Goal: Task Accomplishment & Management: Use online tool/utility

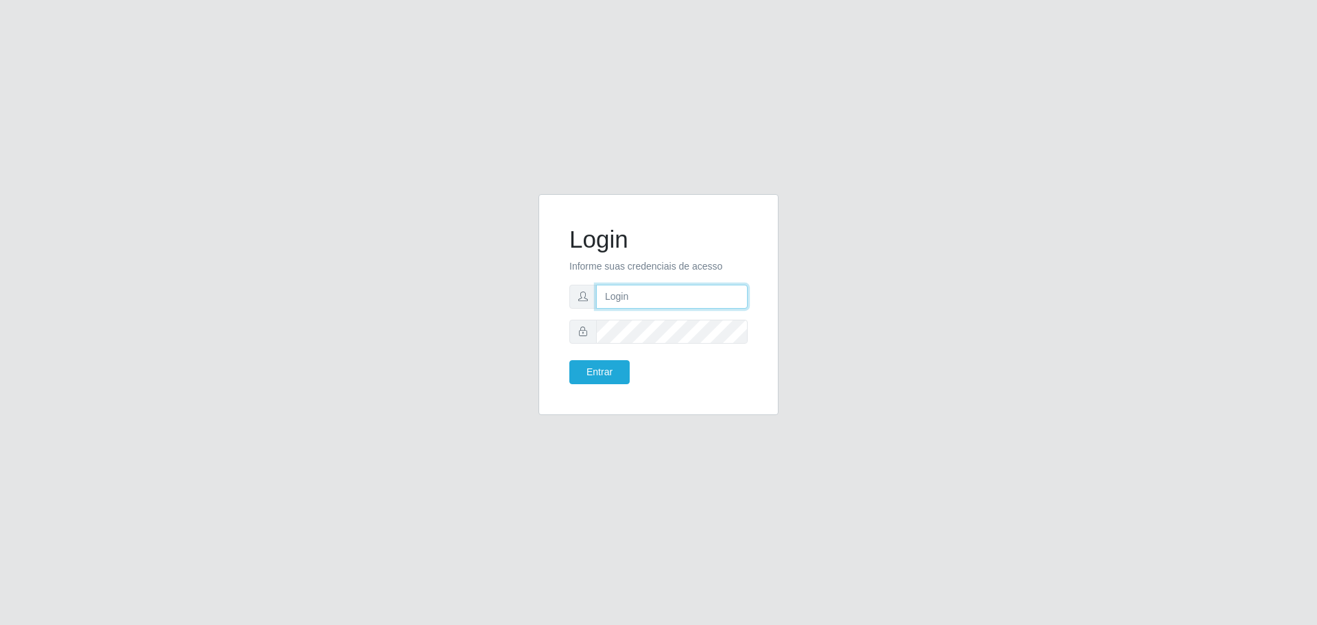
type input "[EMAIL_ADDRESS][DOMAIN_NAME]"
click at [569, 360] on button "Entrar" at bounding box center [599, 372] width 60 height 24
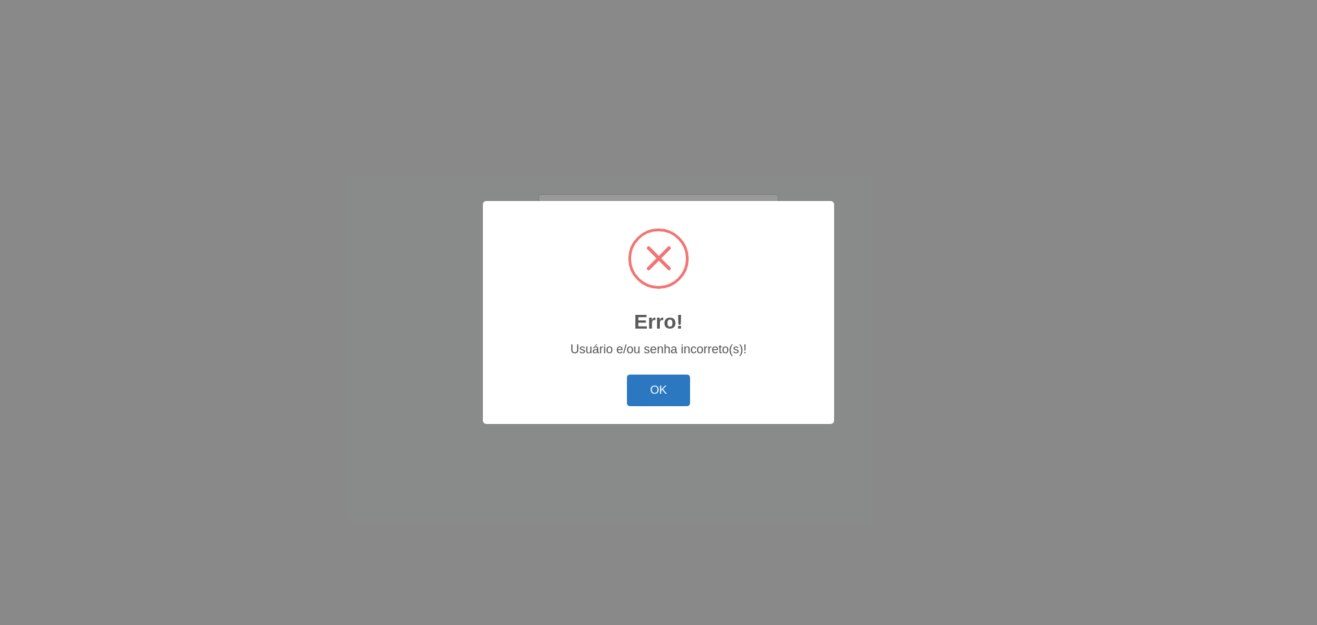
drag, startPoint x: 661, startPoint y: 394, endPoint x: 663, endPoint y: 362, distance: 31.6
click at [661, 392] on button "OK" at bounding box center [659, 391] width 64 height 32
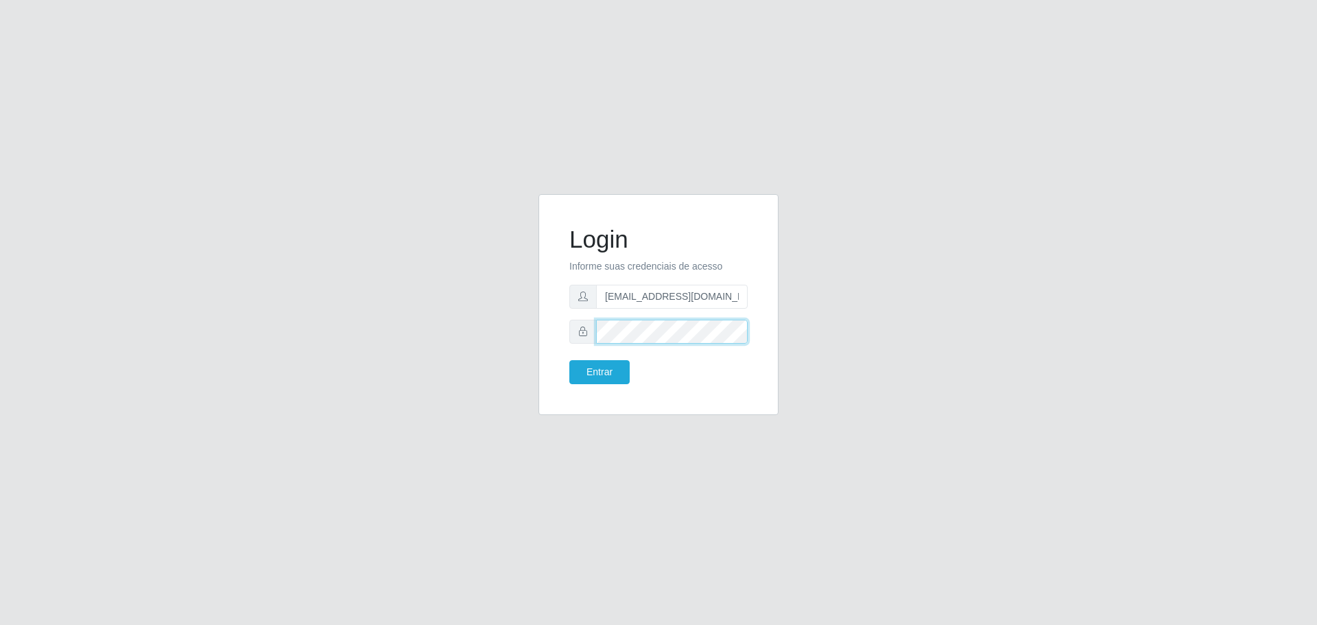
click at [569, 360] on button "Entrar" at bounding box center [599, 372] width 60 height 24
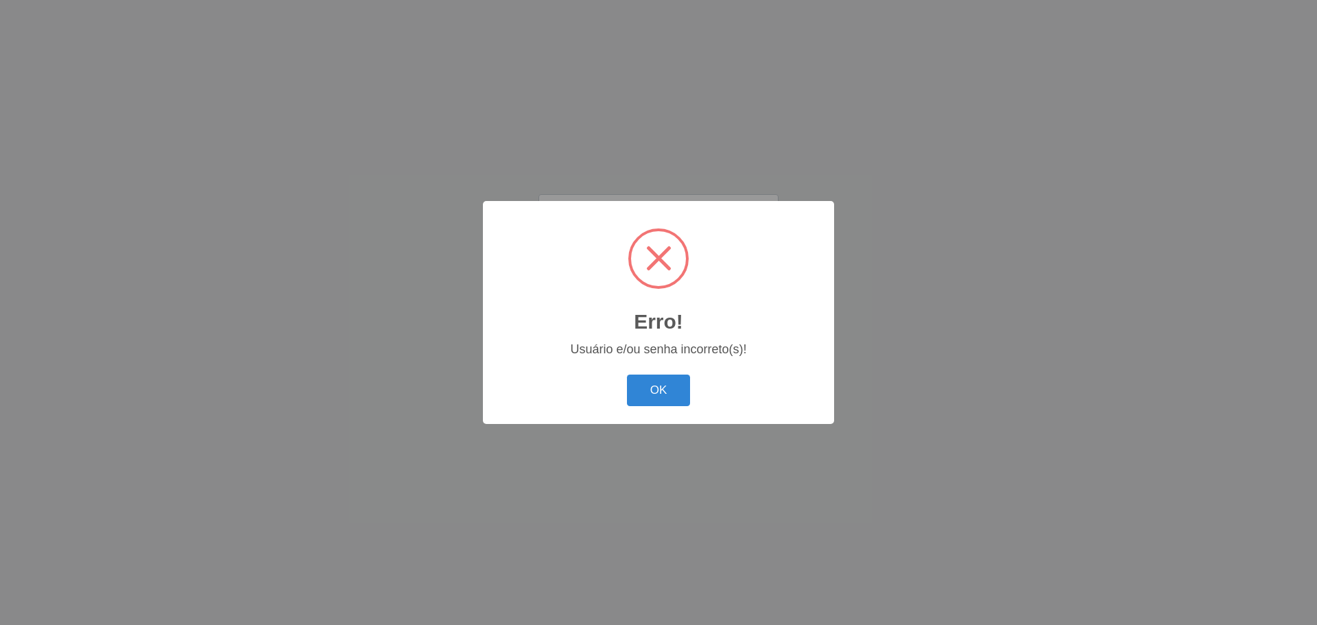
drag, startPoint x: 672, startPoint y: 414, endPoint x: 672, endPoint y: 363, distance: 50.8
click at [672, 413] on div "Erro! × Usuário e/ou senha incorreto(s)! OK Cancel" at bounding box center [658, 312] width 351 height 222
click at [675, 379] on button "OK" at bounding box center [659, 391] width 64 height 32
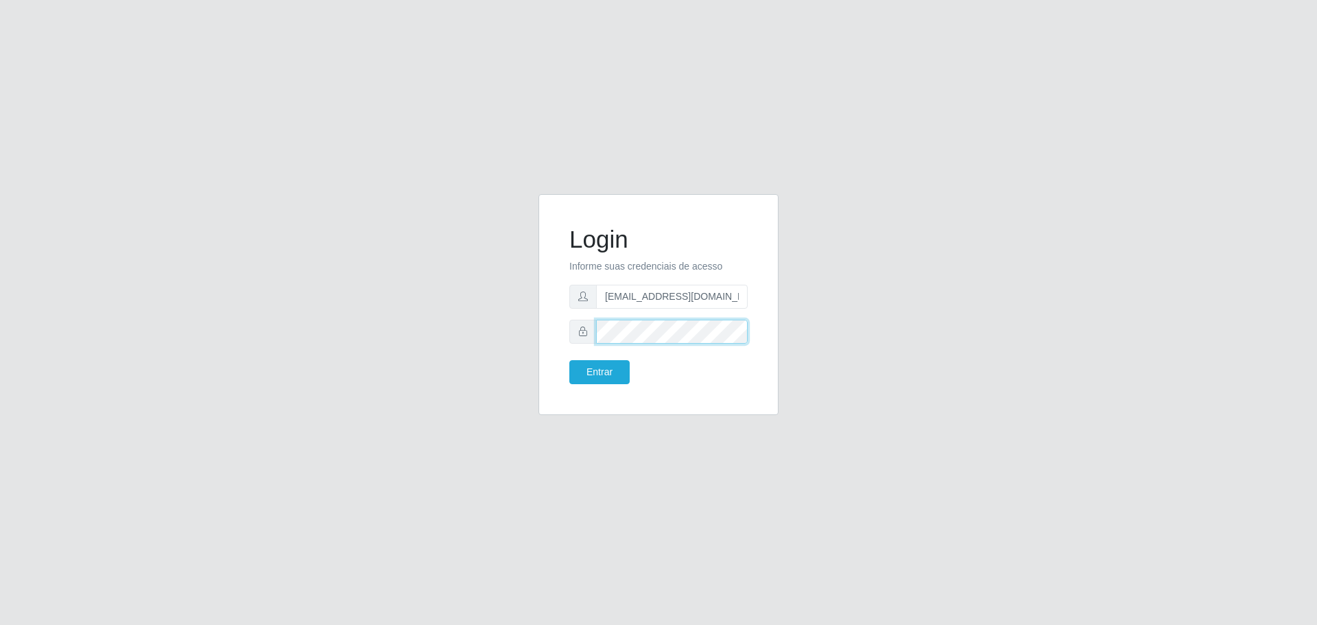
click at [569, 360] on button "Entrar" at bounding box center [599, 372] width 60 height 24
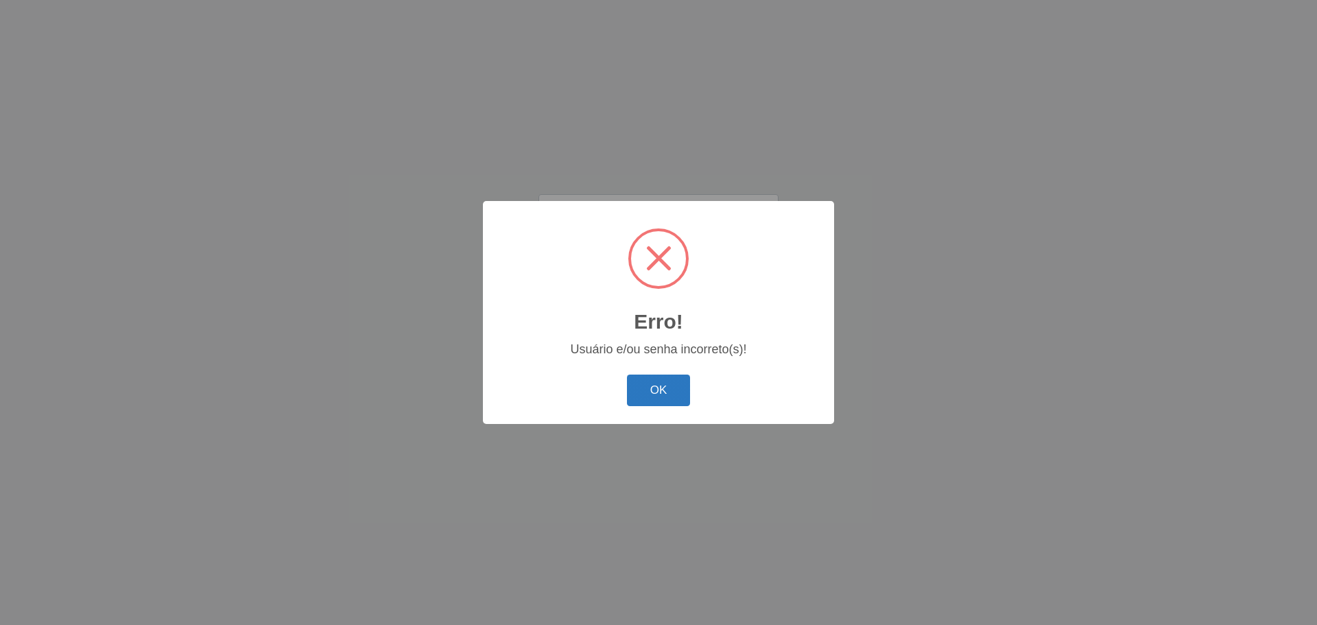
click at [679, 379] on button "OK" at bounding box center [659, 391] width 64 height 32
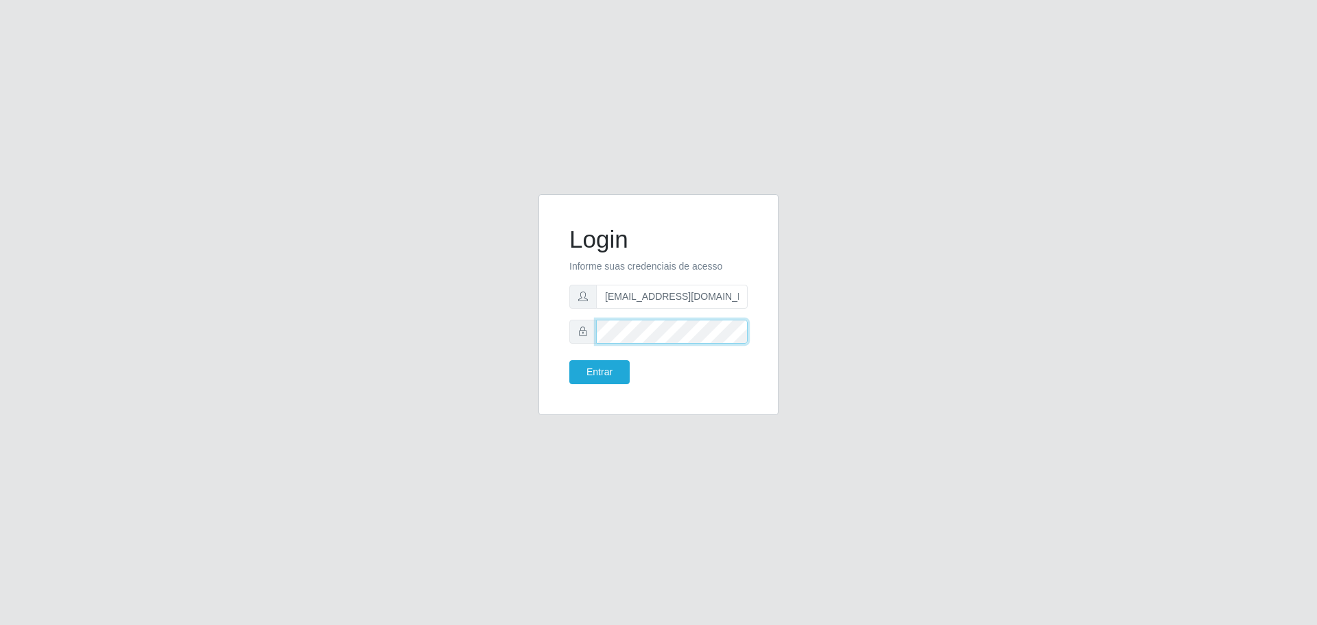
click at [569, 360] on button "Entrar" at bounding box center [599, 372] width 60 height 24
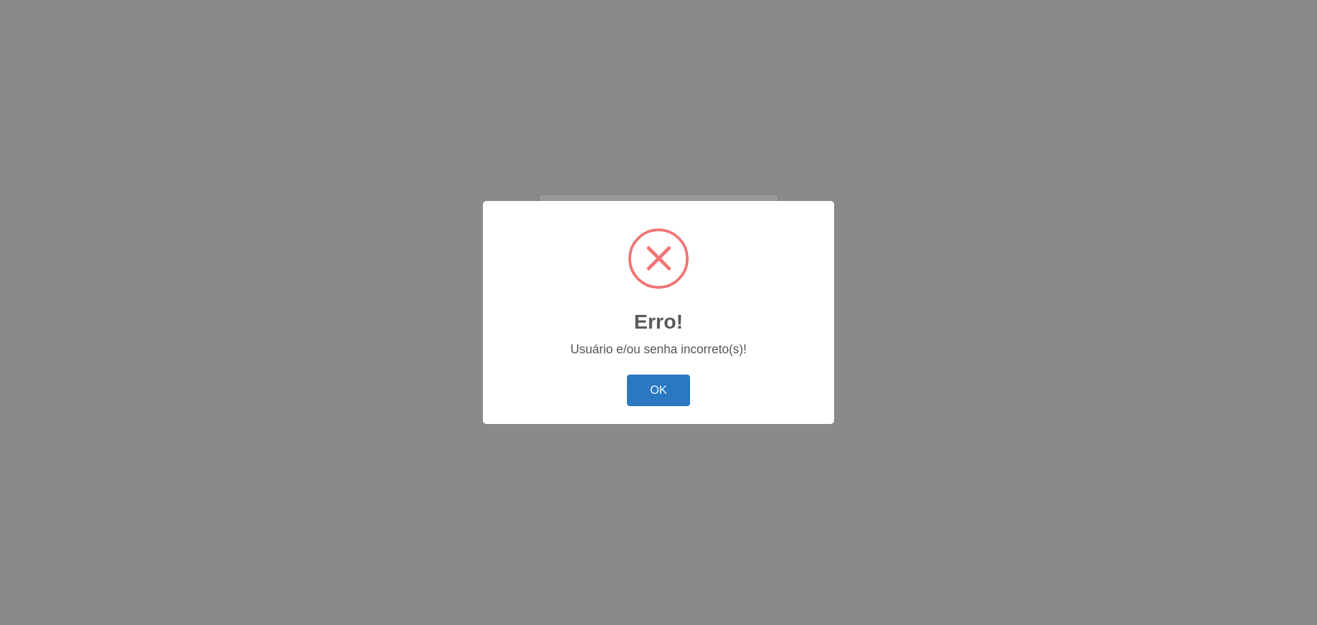
click at [640, 392] on button "OK" at bounding box center [659, 391] width 64 height 32
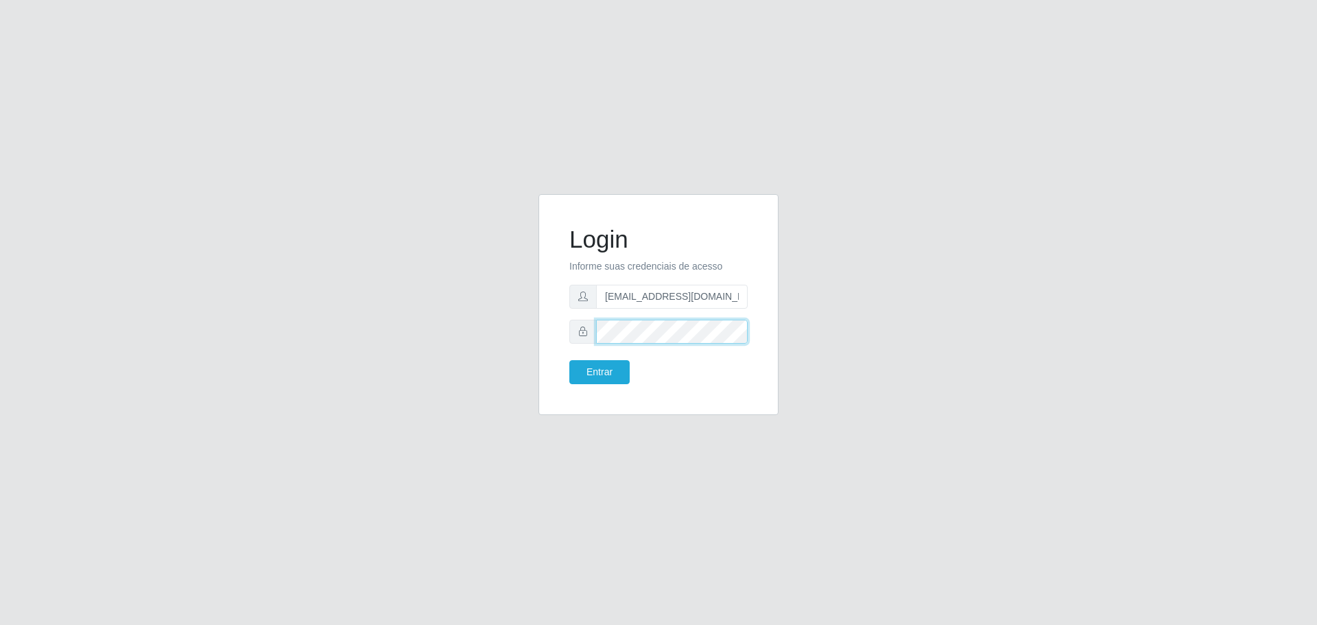
click at [569, 360] on button "Entrar" at bounding box center [599, 372] width 60 height 24
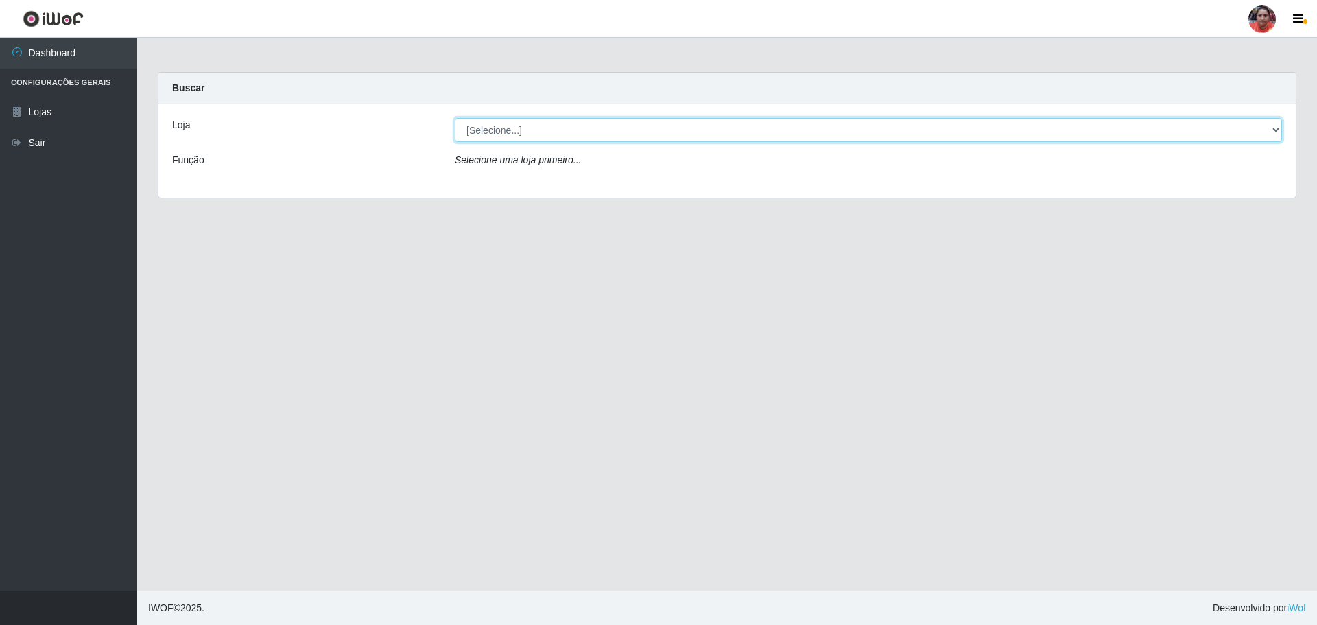
click at [1132, 137] on select "[Selecione...] Mar Vermelho - Loja 05" at bounding box center [868, 130] width 827 height 24
select select "252"
click at [455, 118] on select "[Selecione...] Mar Vermelho - Loja 05" at bounding box center [868, 130] width 827 height 24
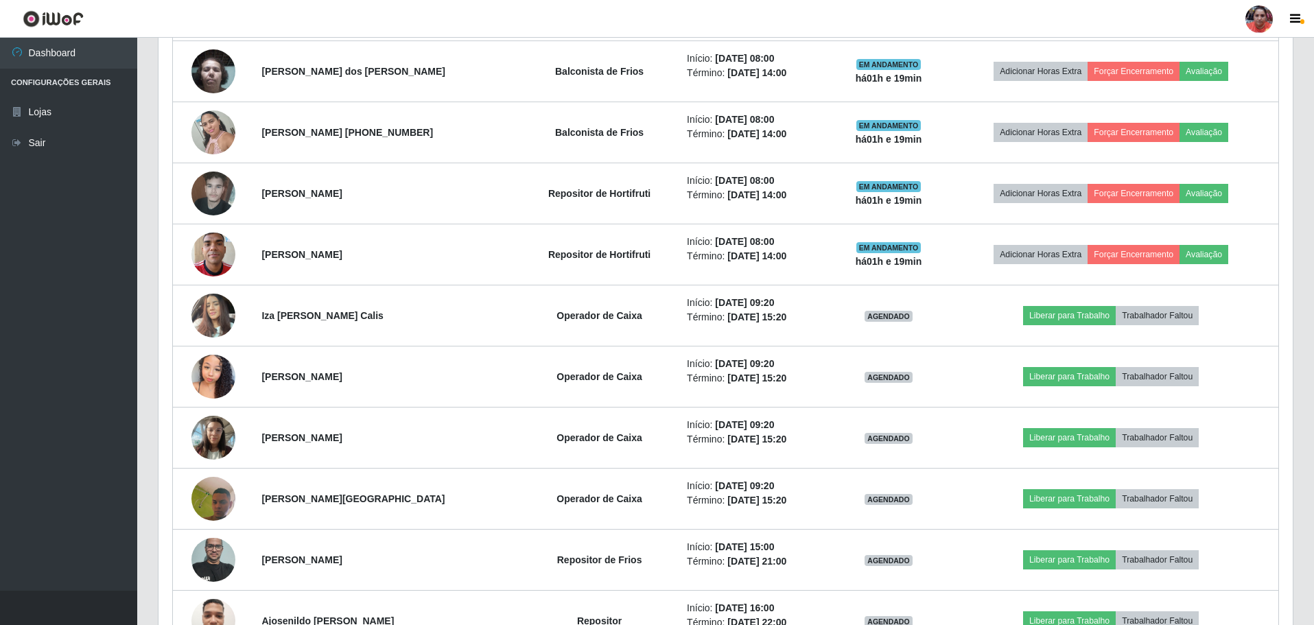
scroll to position [961, 0]
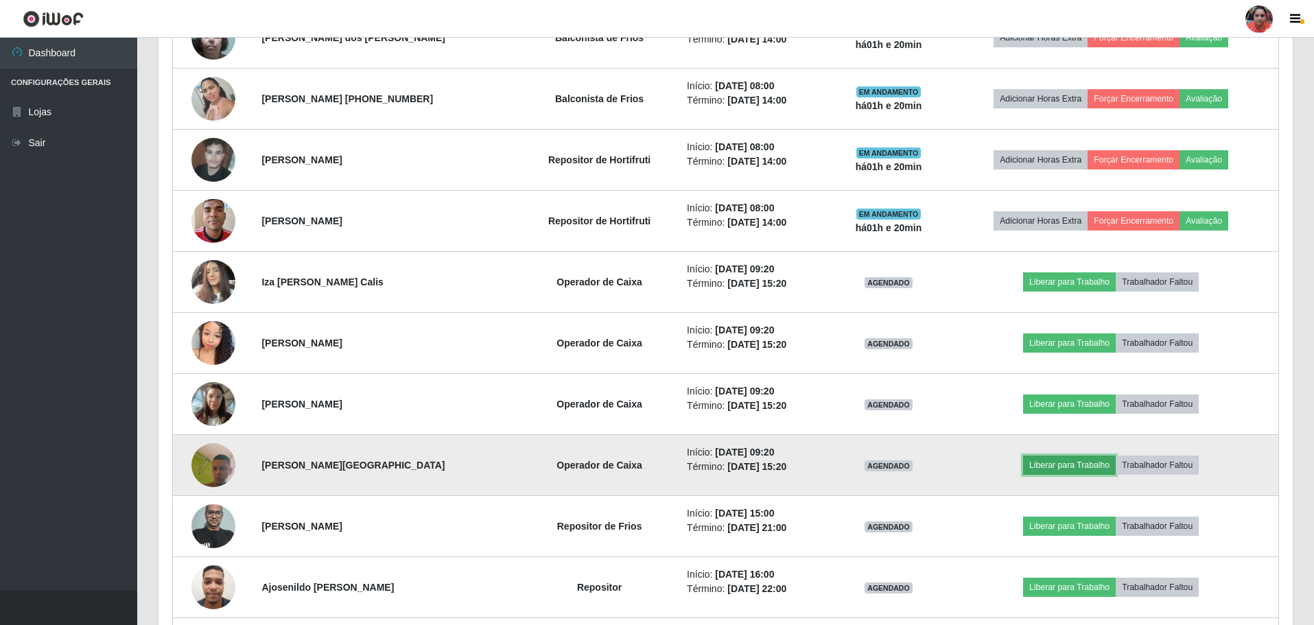
click at [1046, 467] on button "Liberar para Trabalho" at bounding box center [1069, 465] width 93 height 19
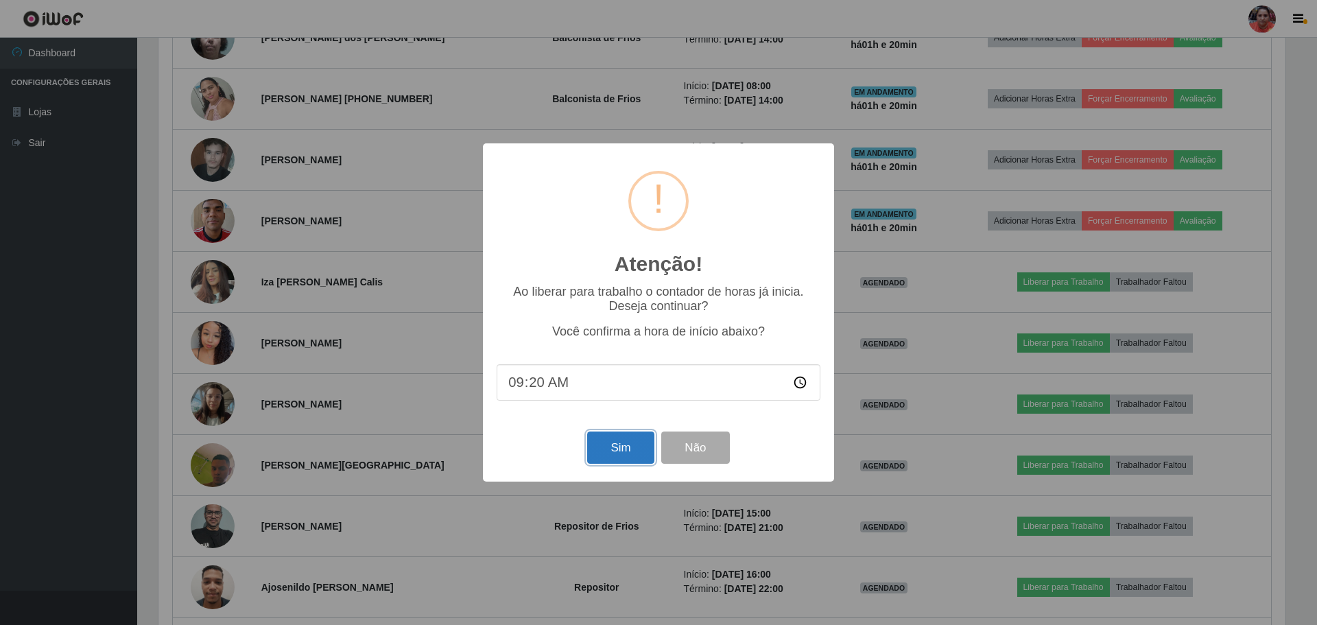
click at [642, 454] on button "Sim" at bounding box center [620, 448] width 67 height 32
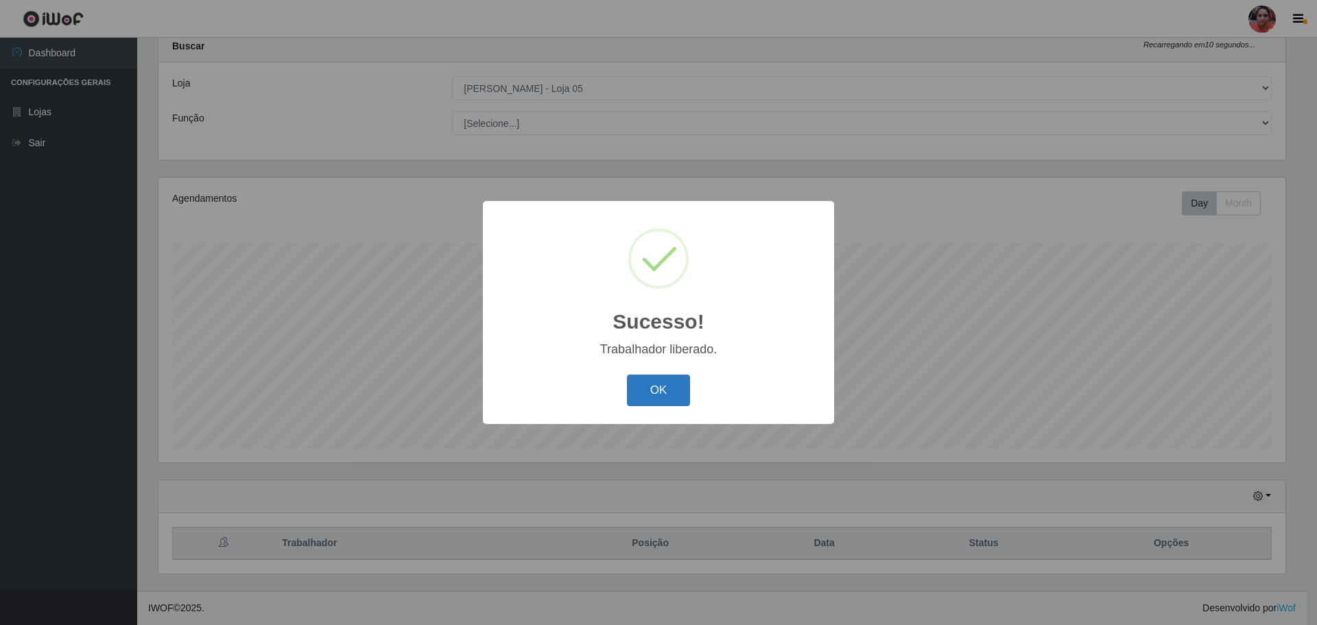
click at [661, 401] on button "OK" at bounding box center [659, 391] width 64 height 32
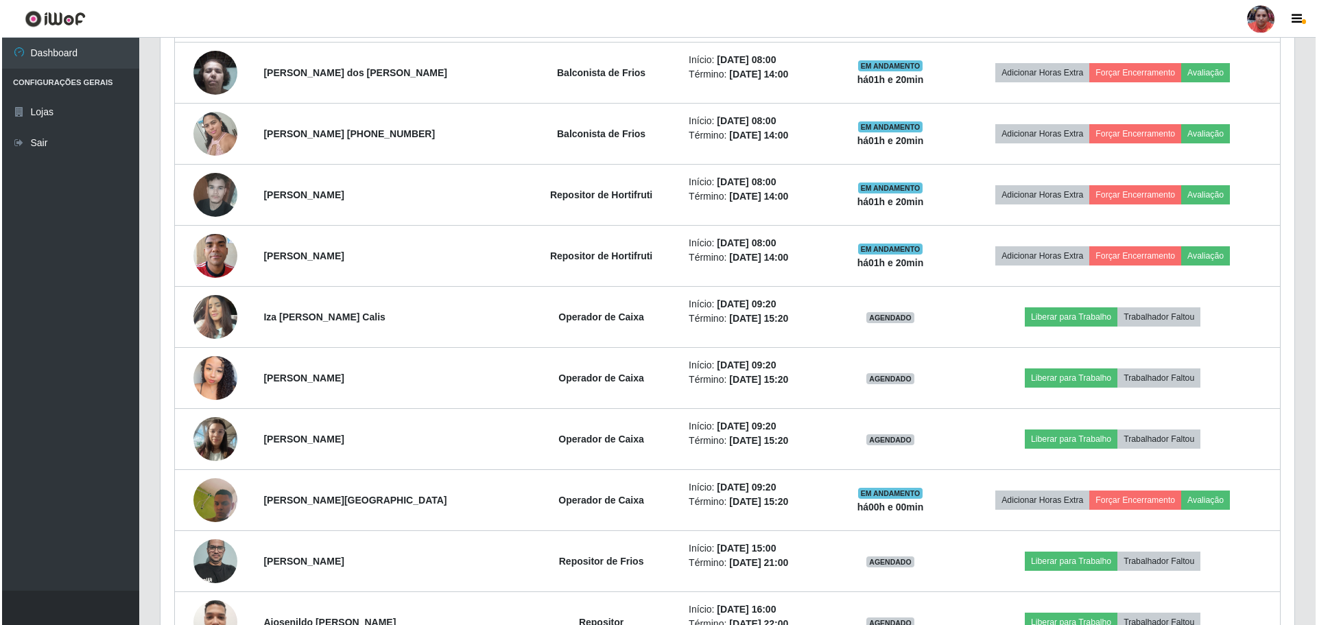
scroll to position [934, 0]
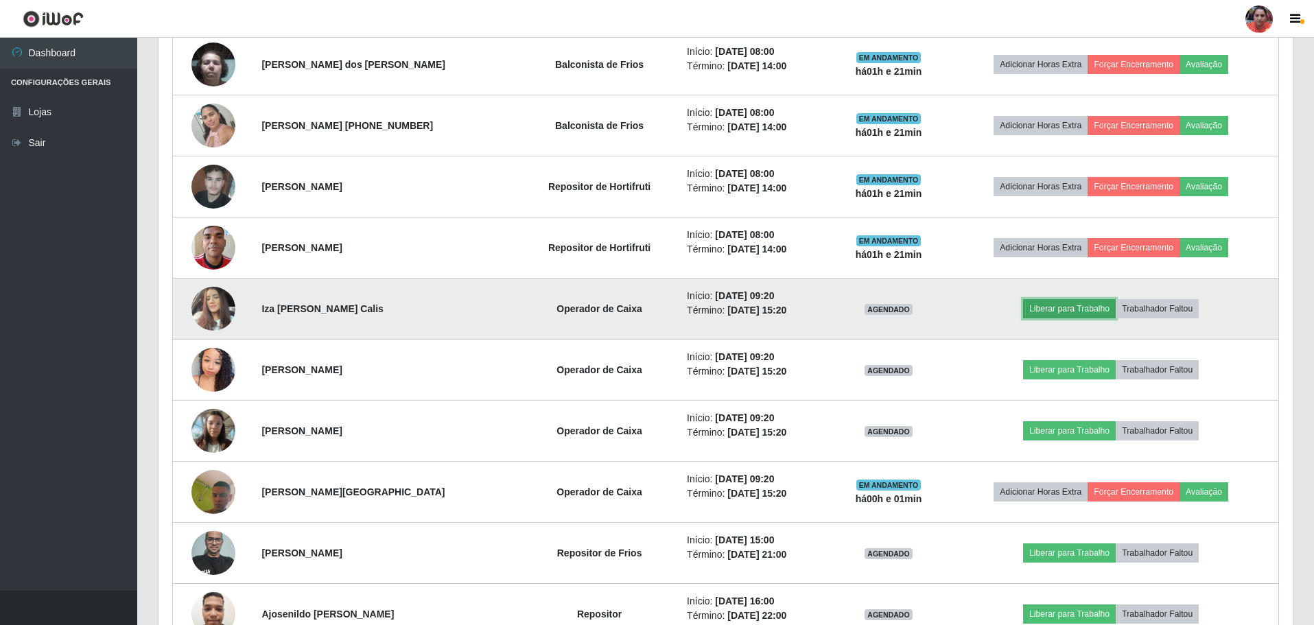
click at [1081, 309] on button "Liberar para Trabalho" at bounding box center [1069, 308] width 93 height 19
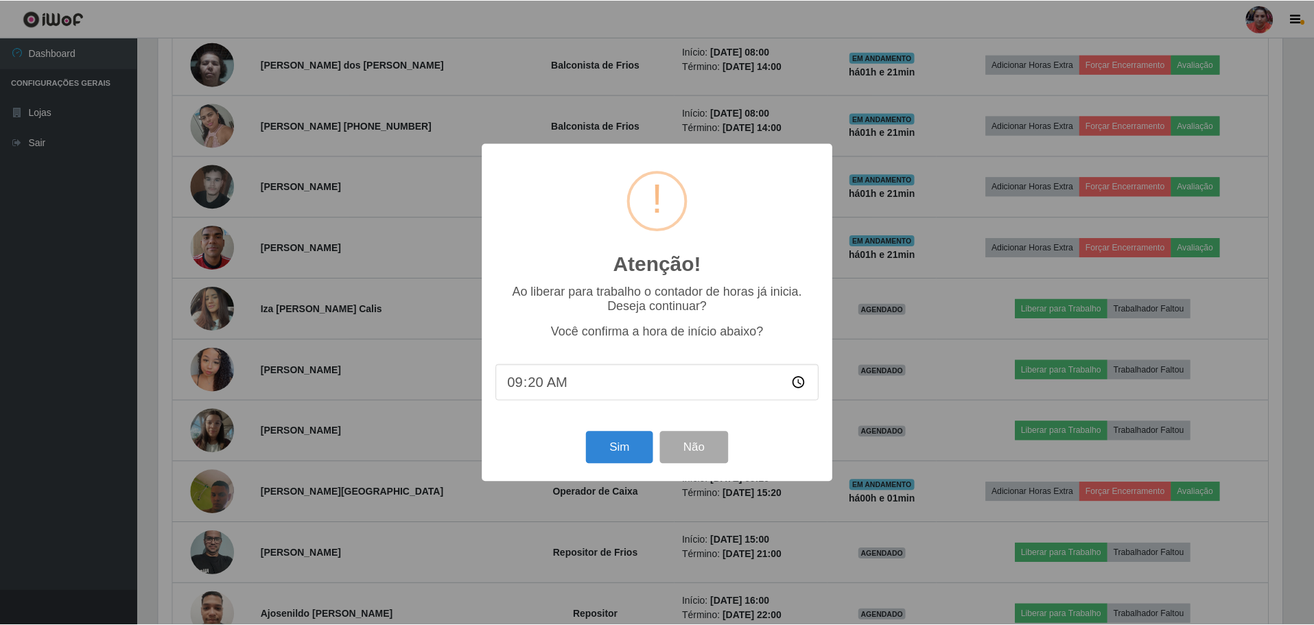
scroll to position [285, 1127]
click at [637, 432] on div "Atenção! × Ao liberar para trabalho o contador de horas já inicia. Deseja conti…" at bounding box center [658, 312] width 351 height 338
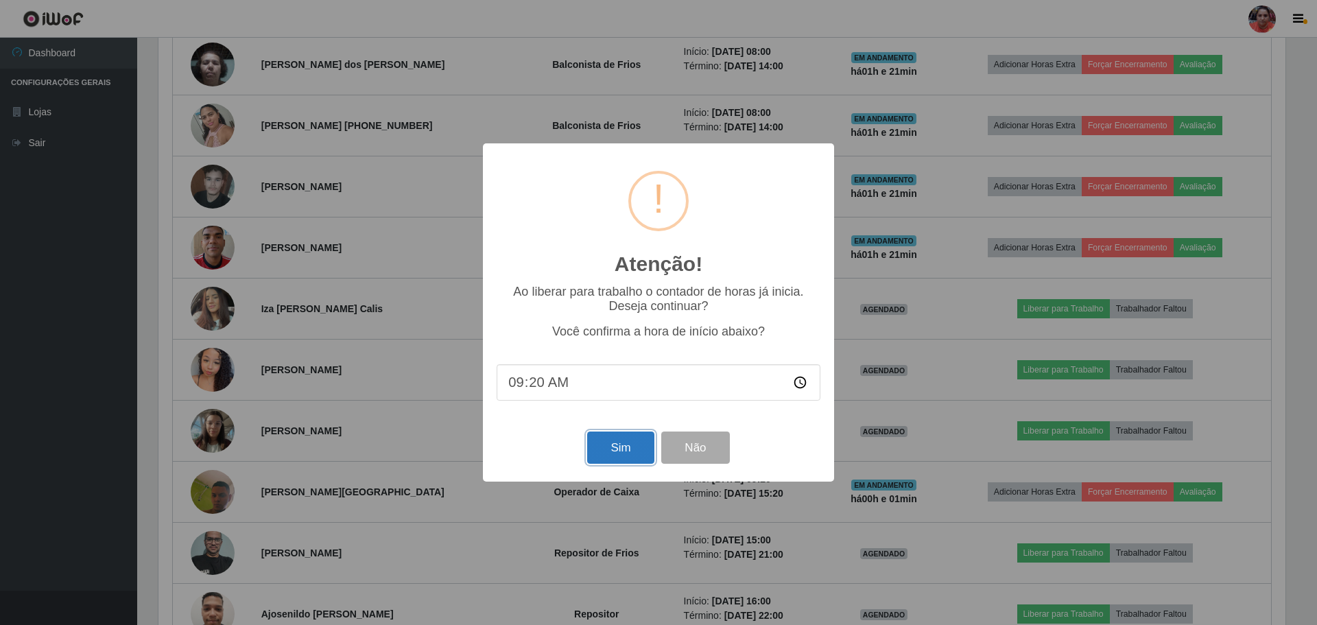
click at [635, 445] on button "Sim" at bounding box center [620, 448] width 67 height 32
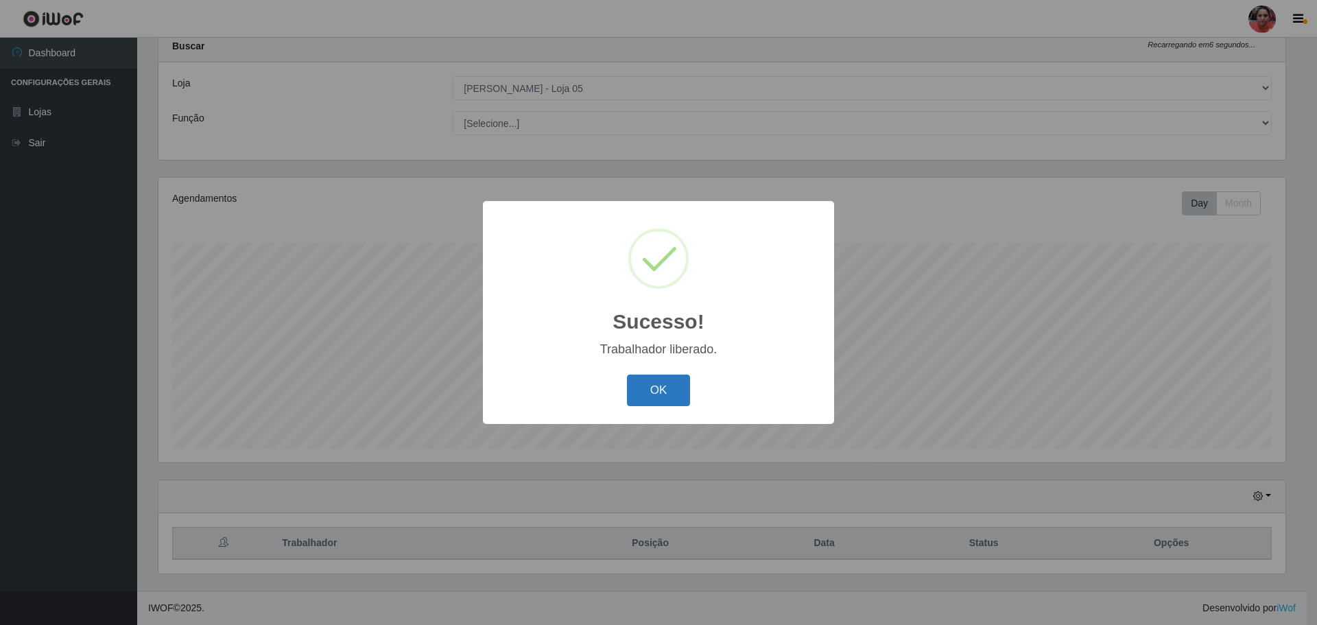
click at [672, 405] on button "OK" at bounding box center [659, 391] width 64 height 32
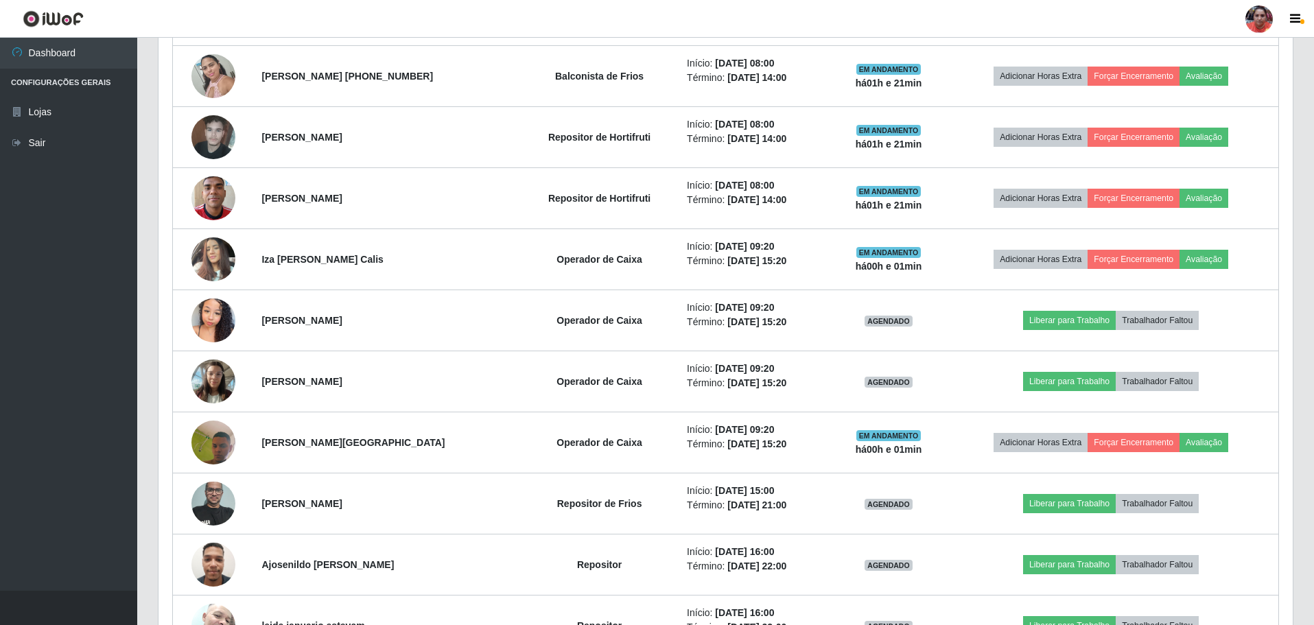
scroll to position [1002, 0]
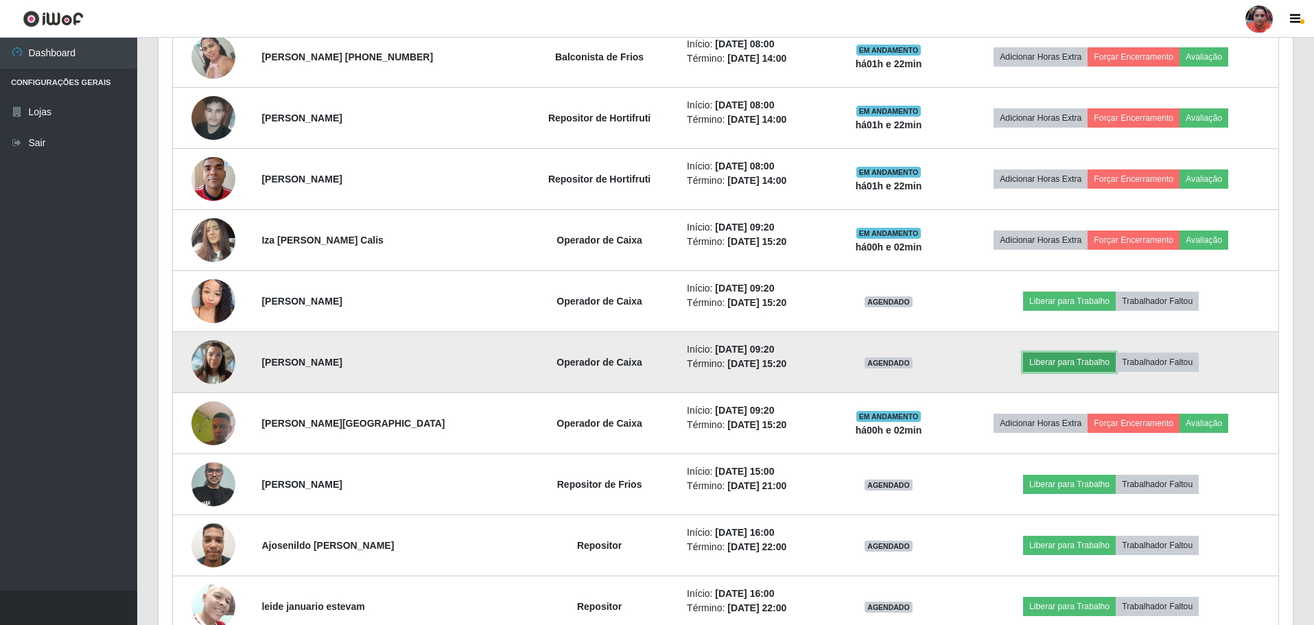
click at [1077, 357] on button "Liberar para Trabalho" at bounding box center [1069, 362] width 93 height 19
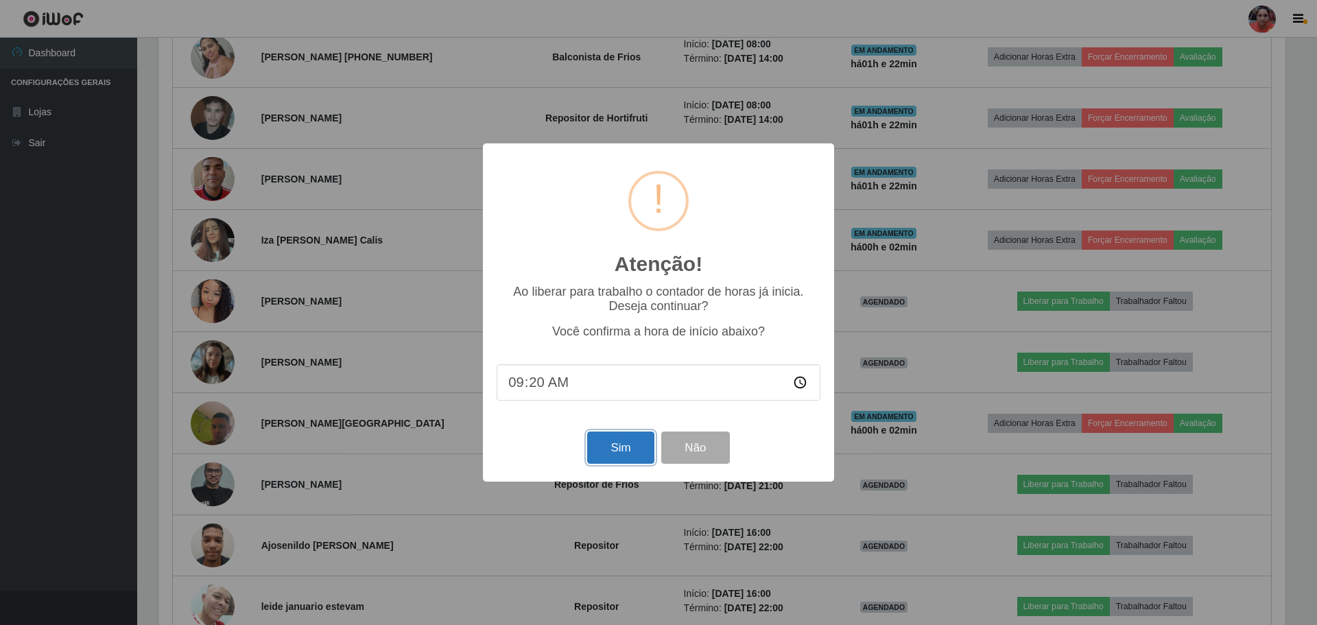
click at [613, 456] on button "Sim" at bounding box center [620, 448] width 67 height 32
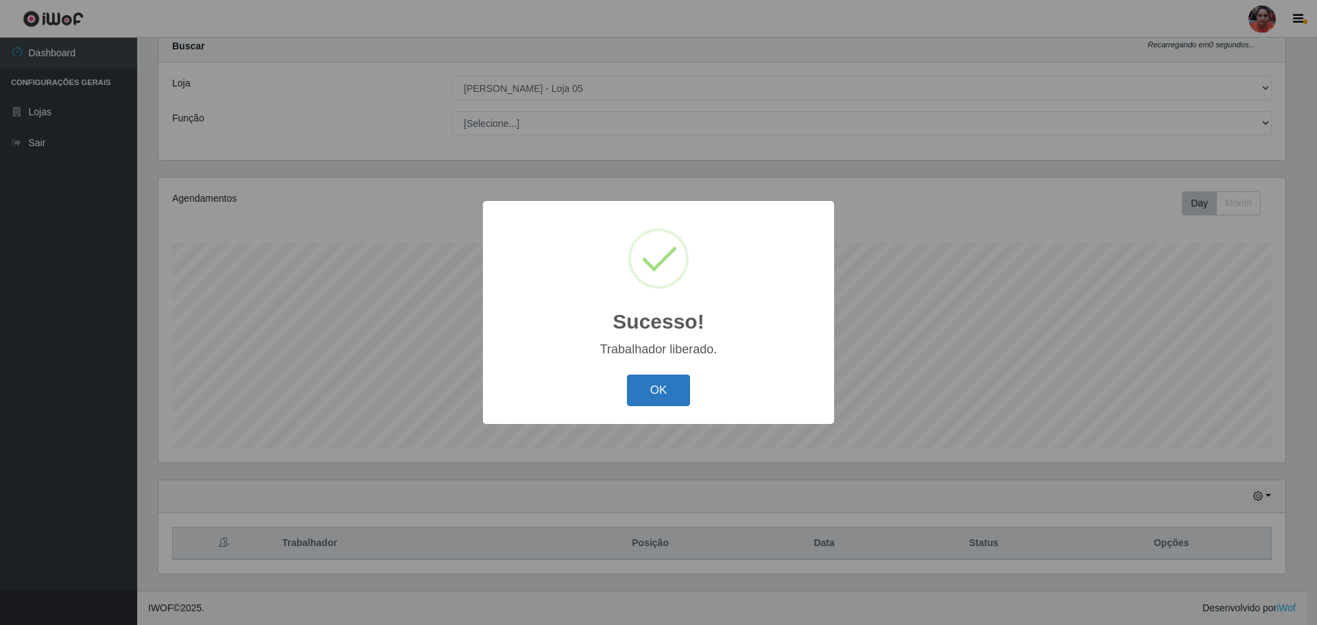
click at [633, 384] on button "OK" at bounding box center [659, 391] width 64 height 32
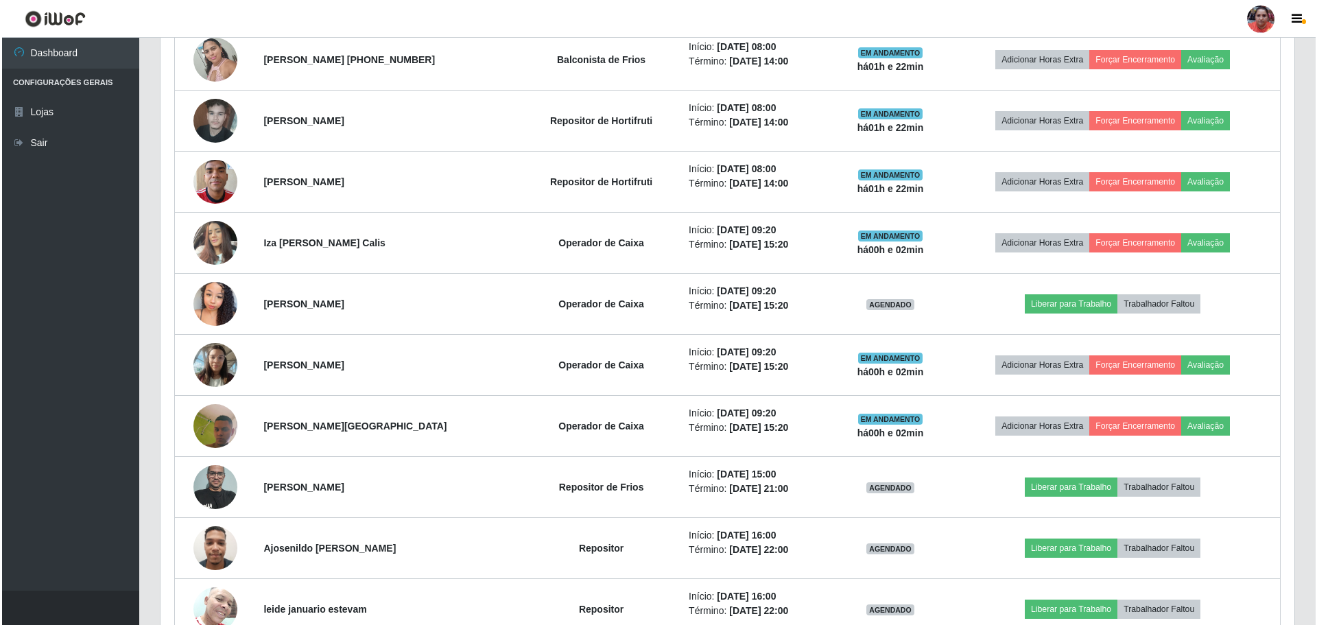
scroll to position [1002, 0]
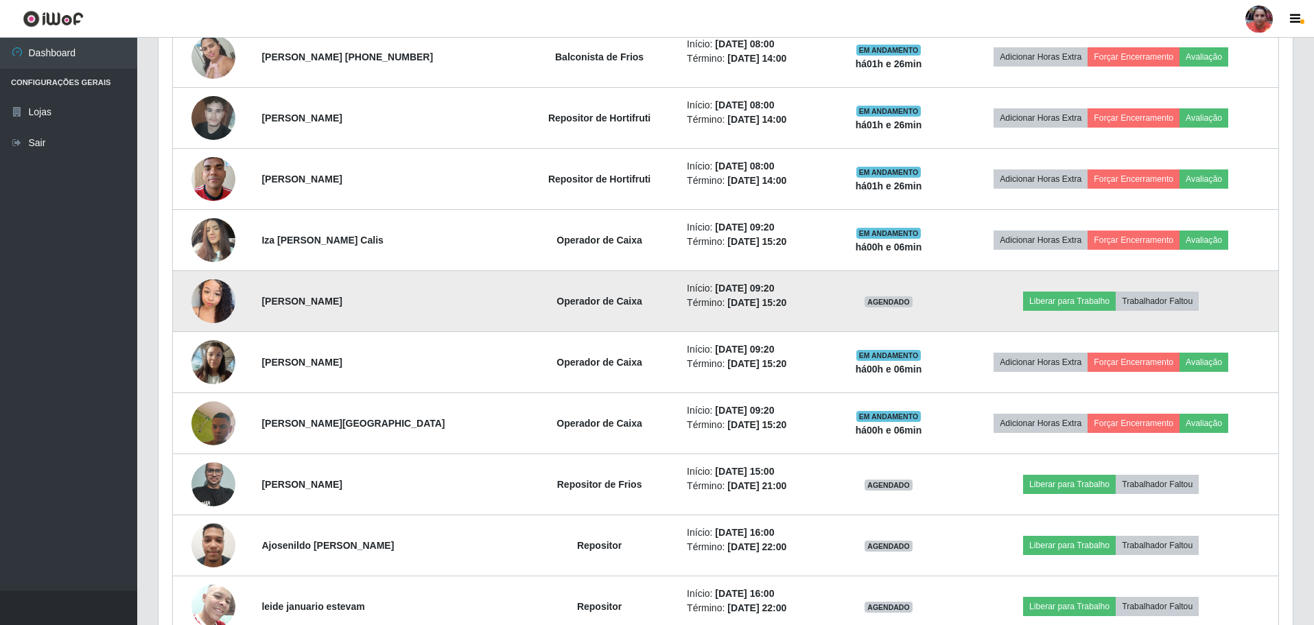
click at [1078, 290] on td "Liberar para Trabalho Trabalhador Faltou" at bounding box center [1110, 301] width 335 height 61
click at [1044, 298] on button "Liberar para Trabalho" at bounding box center [1069, 301] width 93 height 19
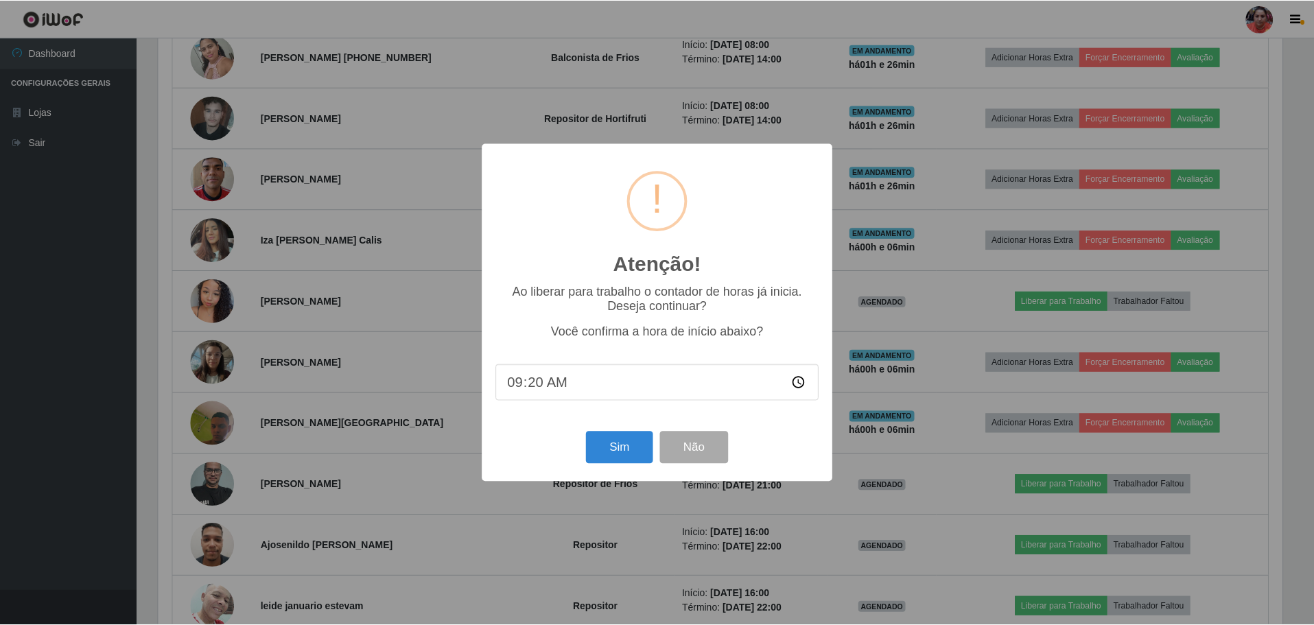
scroll to position [285, 1127]
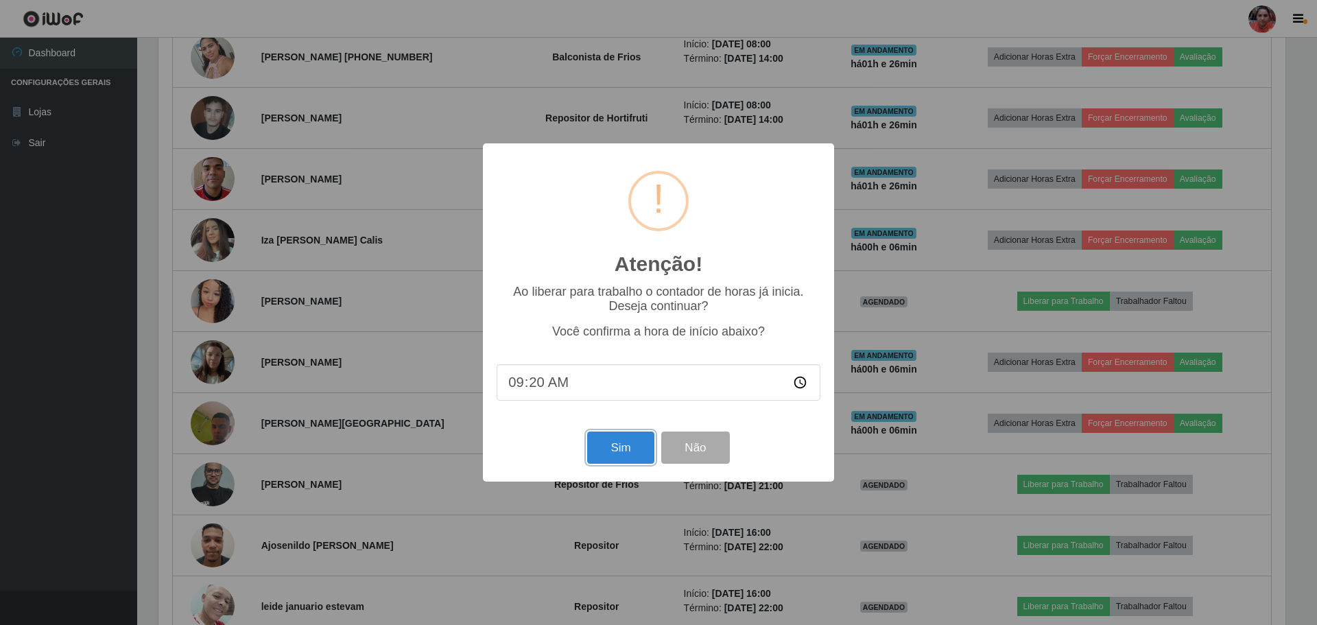
click at [629, 446] on button "Sim" at bounding box center [620, 448] width 67 height 32
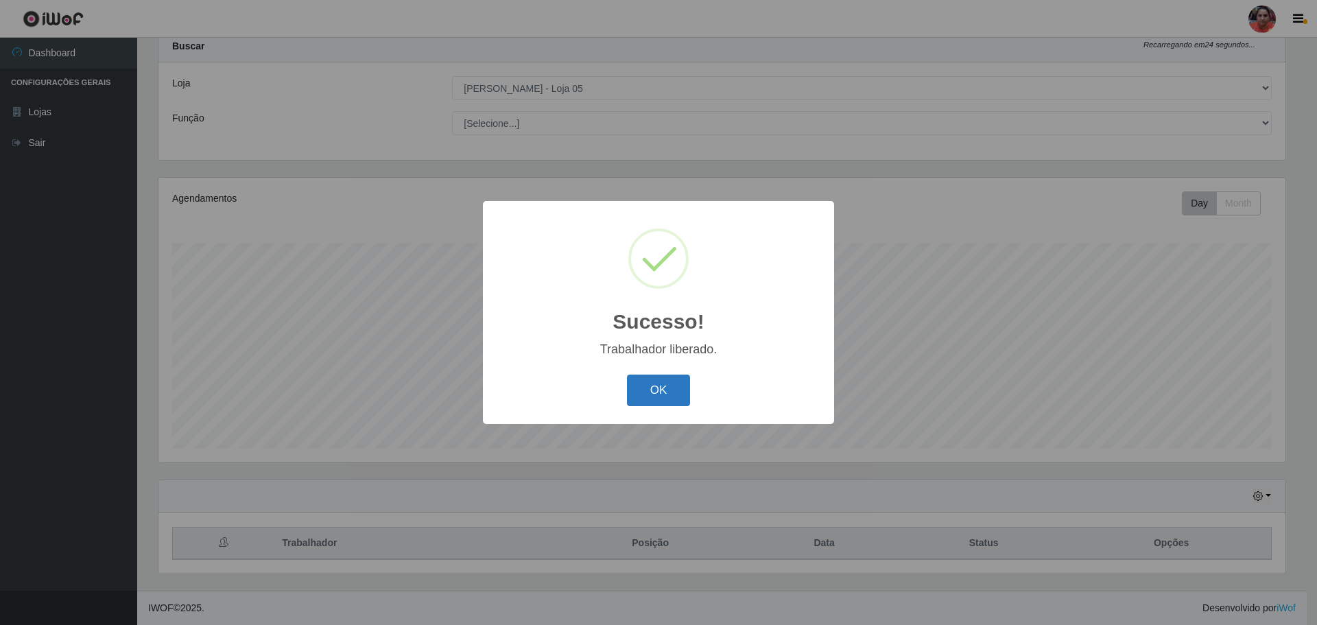
click at [674, 384] on button "OK" at bounding box center [659, 391] width 64 height 32
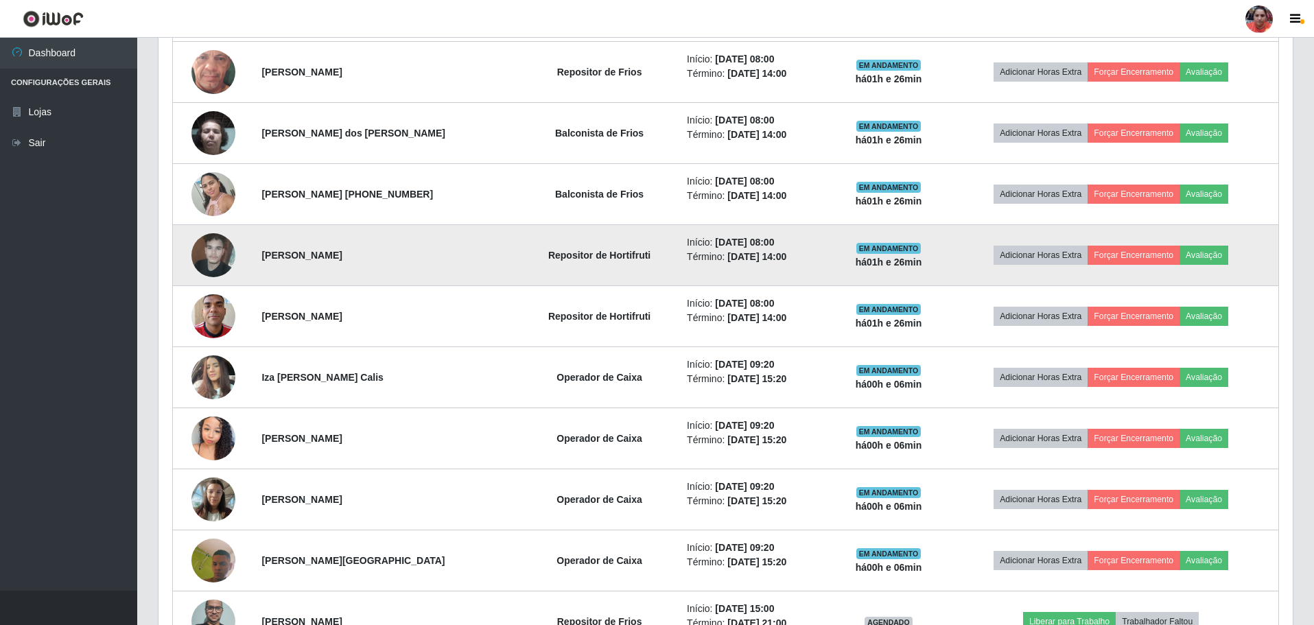
scroll to position [1071, 0]
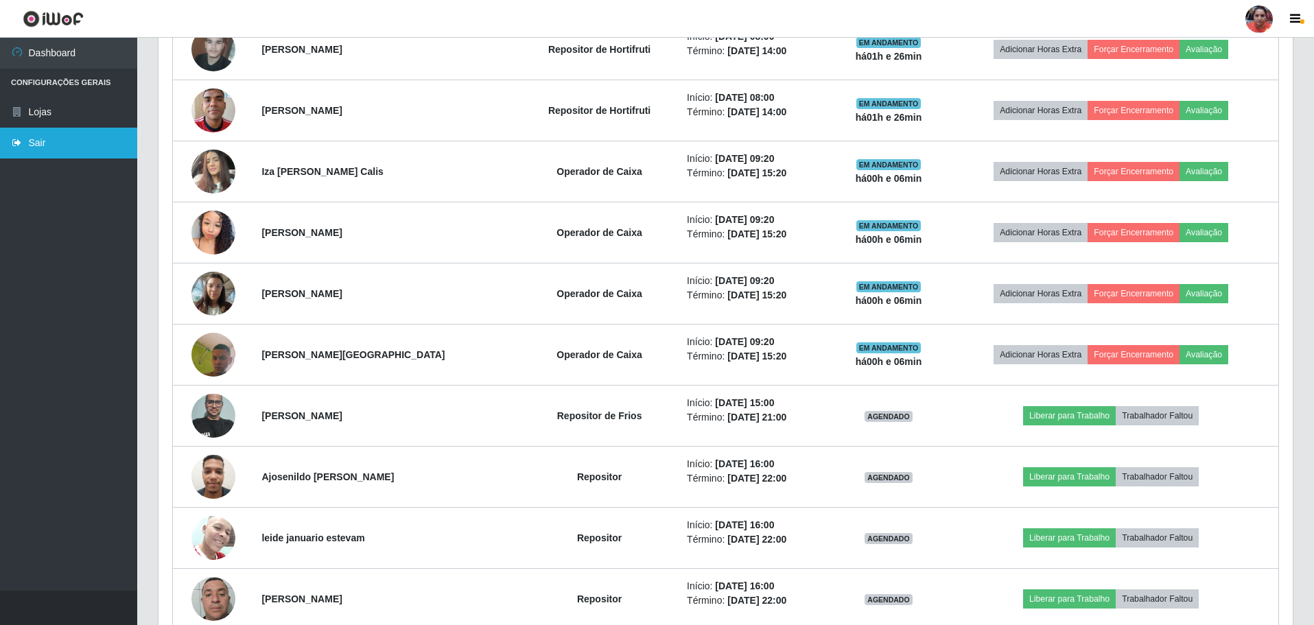
click at [64, 135] on link "Sair" at bounding box center [68, 143] width 137 height 31
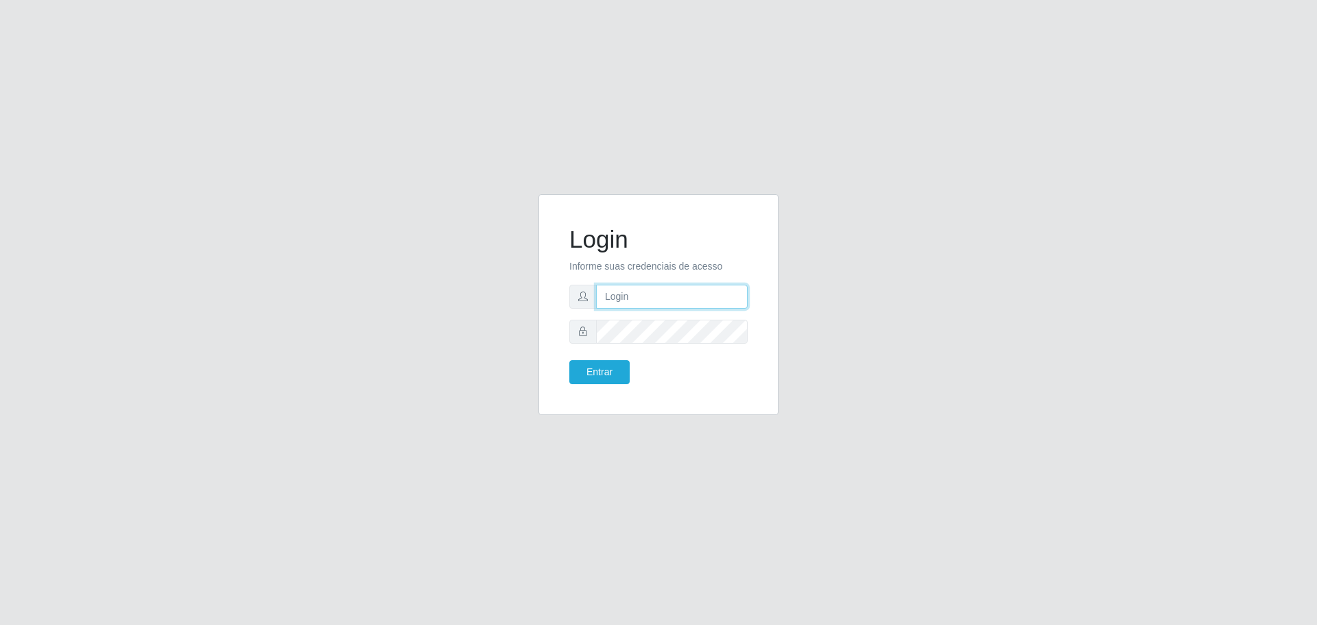
type input "[EMAIL_ADDRESS][DOMAIN_NAME]"
drag, startPoint x: 601, startPoint y: 351, endPoint x: 559, endPoint y: 370, distance: 45.8
click at [557, 369] on div "Login Informe suas credenciais de acesso [EMAIL_ADDRESS][DOMAIN_NAME] Entrar" at bounding box center [659, 304] width 206 height 187
drag, startPoint x: 655, startPoint y: 346, endPoint x: 591, endPoint y: 362, distance: 65.7
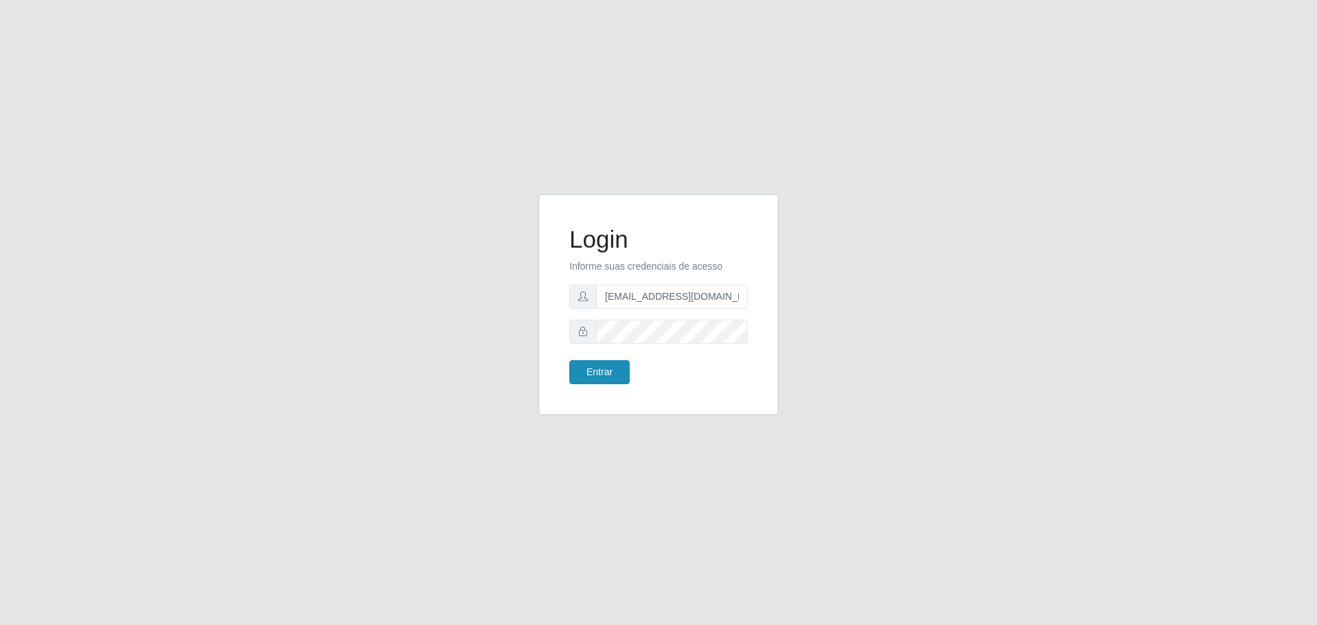
click at [581, 368] on form "Login Informe suas credenciais de acesso [EMAIL_ADDRESS][DOMAIN_NAME] Entrar" at bounding box center [658, 304] width 178 height 159
click at [576, 357] on form "Login Informe suas credenciais de acesso [EMAIL_ADDRESS][DOMAIN_NAME] Entrar" at bounding box center [658, 304] width 178 height 159
click at [585, 366] on button "Entrar" at bounding box center [599, 372] width 60 height 24
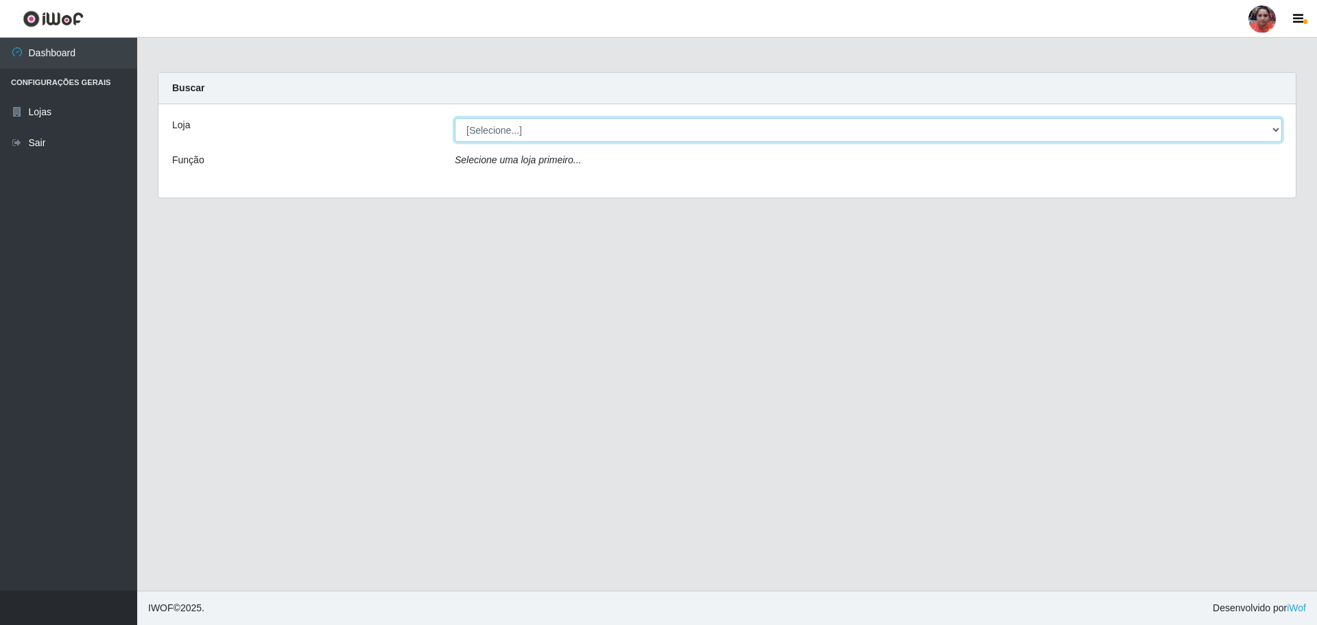
click at [1270, 134] on select "[Selecione...] Mar Vermelho - Loja 05" at bounding box center [868, 130] width 827 height 24
click at [1268, 132] on select "[Selecione...] Mar Vermelho - Loja 05" at bounding box center [868, 130] width 827 height 24
click at [1260, 138] on select "[Selecione...] Mar Vermelho - Loja 05" at bounding box center [868, 130] width 827 height 24
select select "252"
click at [455, 118] on select "[Selecione...] Mar Vermelho - Loja 05" at bounding box center [868, 130] width 827 height 24
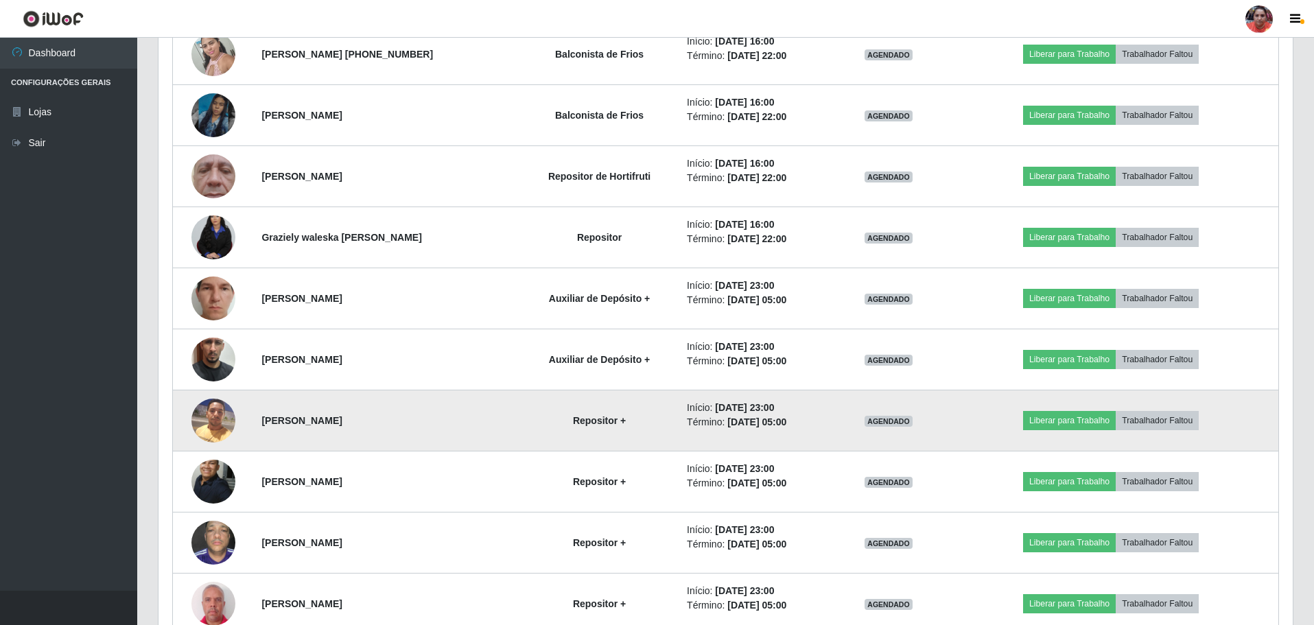
scroll to position [1996, 0]
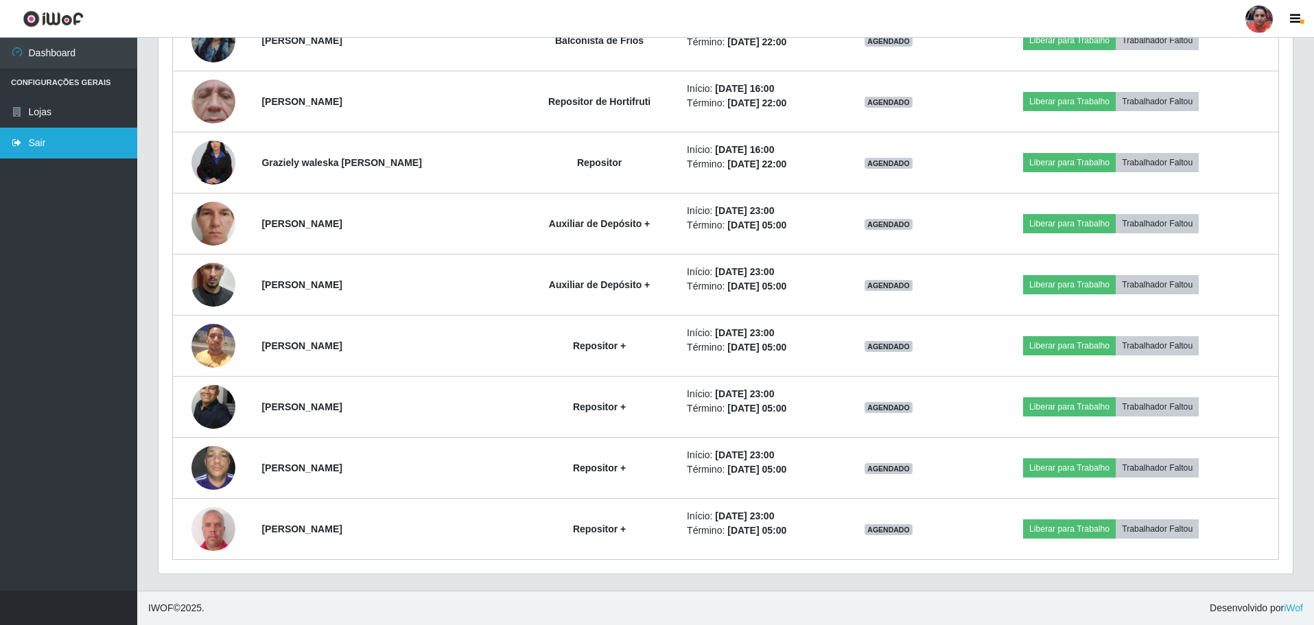
click at [73, 143] on link "Sair" at bounding box center [68, 143] width 137 height 31
